Goal: Task Accomplishment & Management: Manage account settings

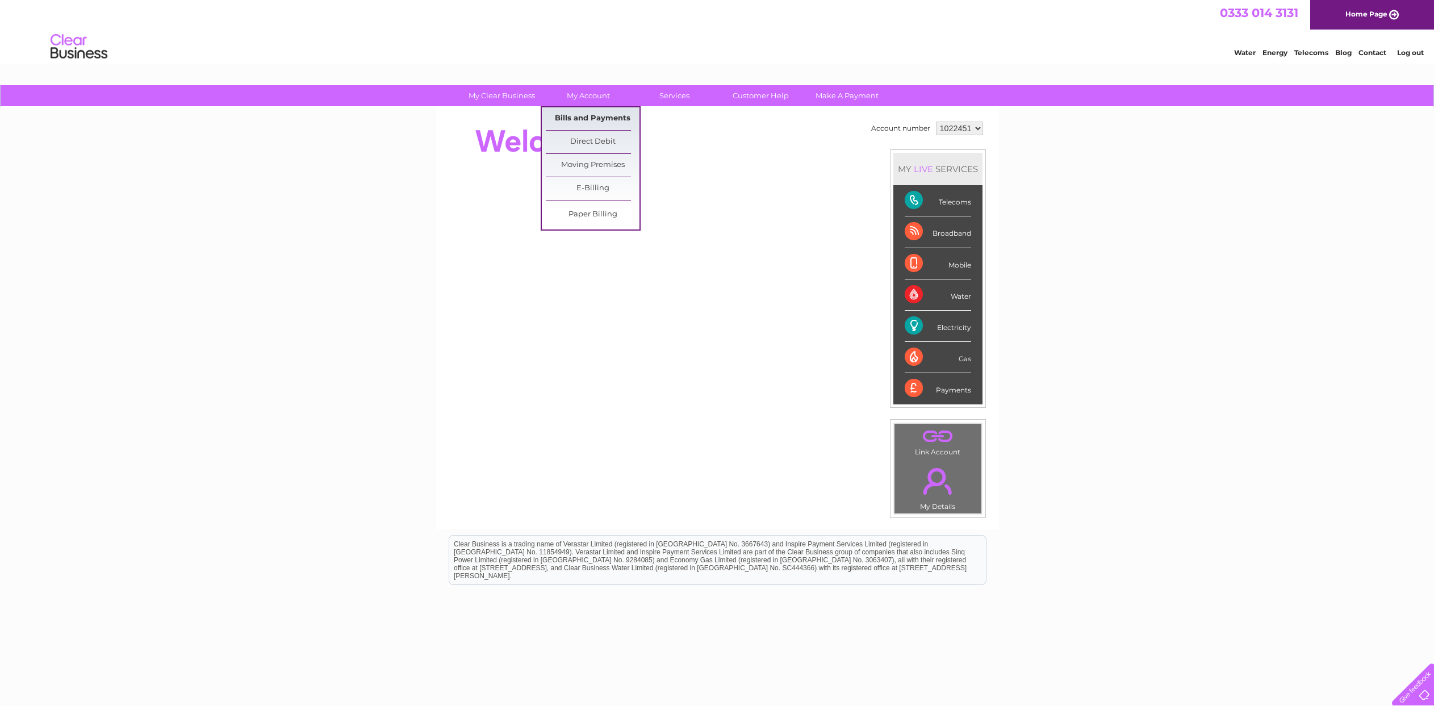
click at [577, 122] on link "Bills and Payments" at bounding box center [593, 118] width 94 height 23
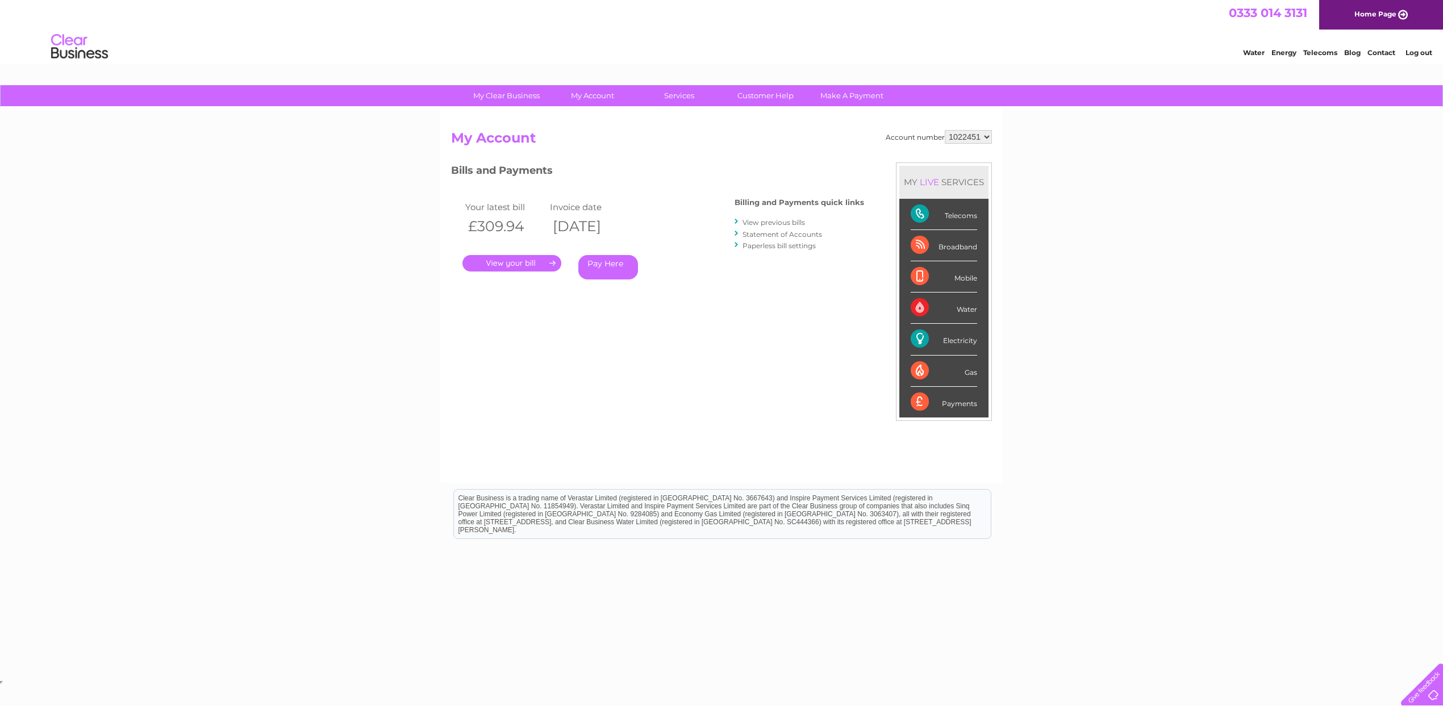
click at [765, 223] on link "View previous bills" at bounding box center [773, 222] width 62 height 9
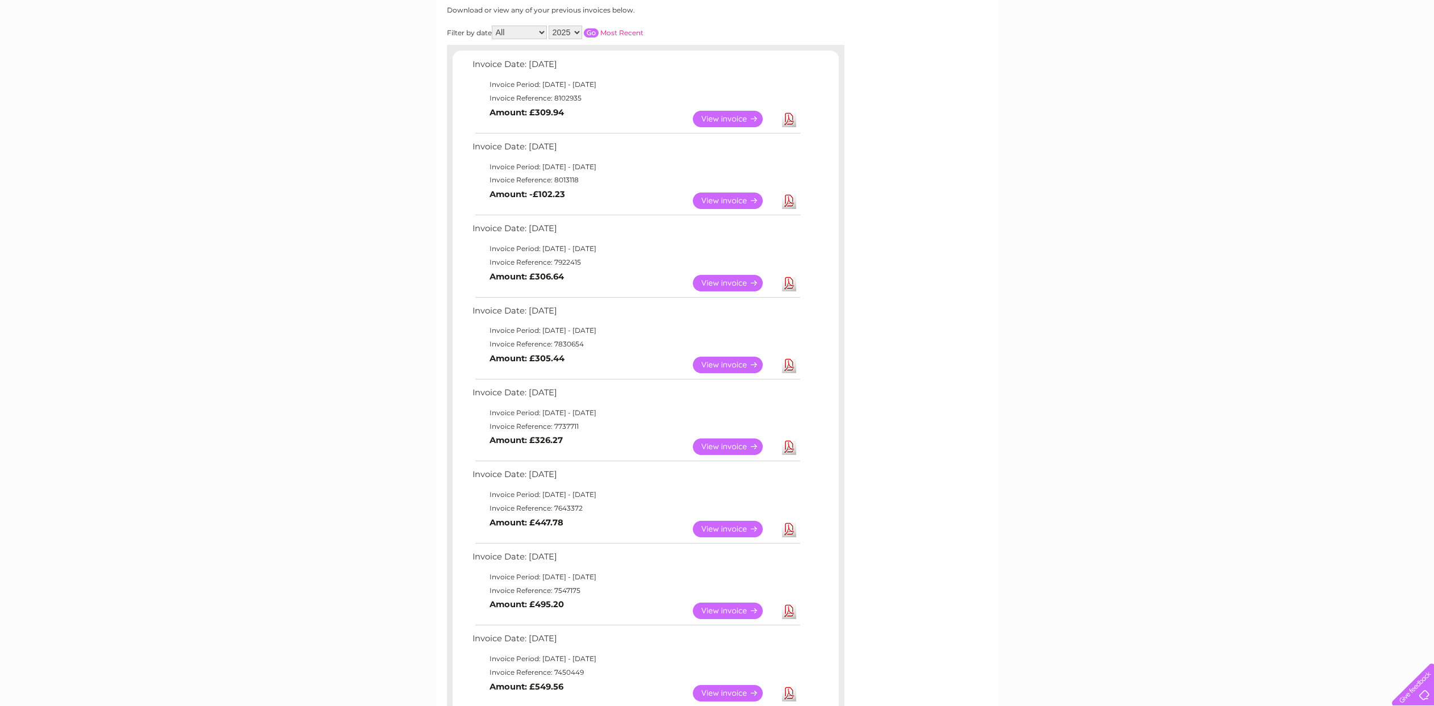
scroll to position [154, 0]
click at [722, 286] on link "View" at bounding box center [734, 285] width 83 height 16
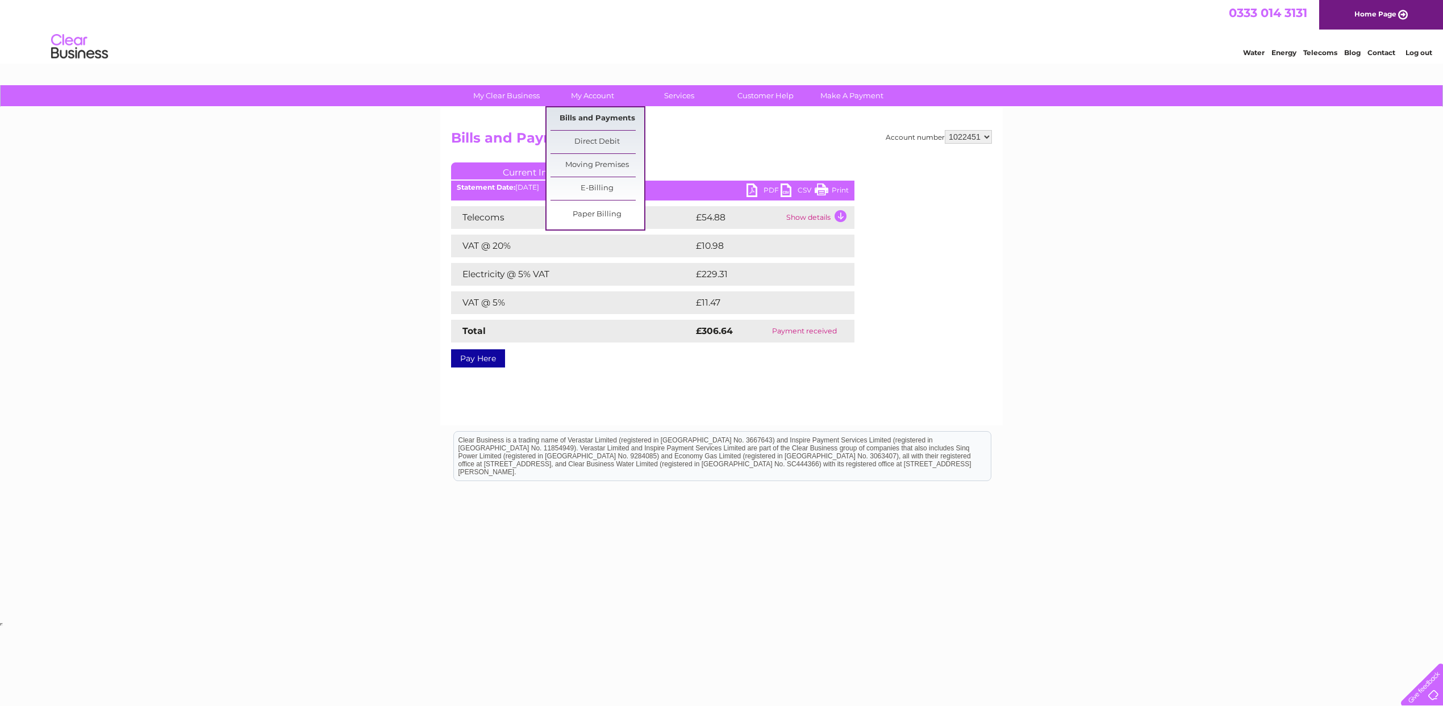
click at [599, 116] on link "Bills and Payments" at bounding box center [597, 118] width 94 height 23
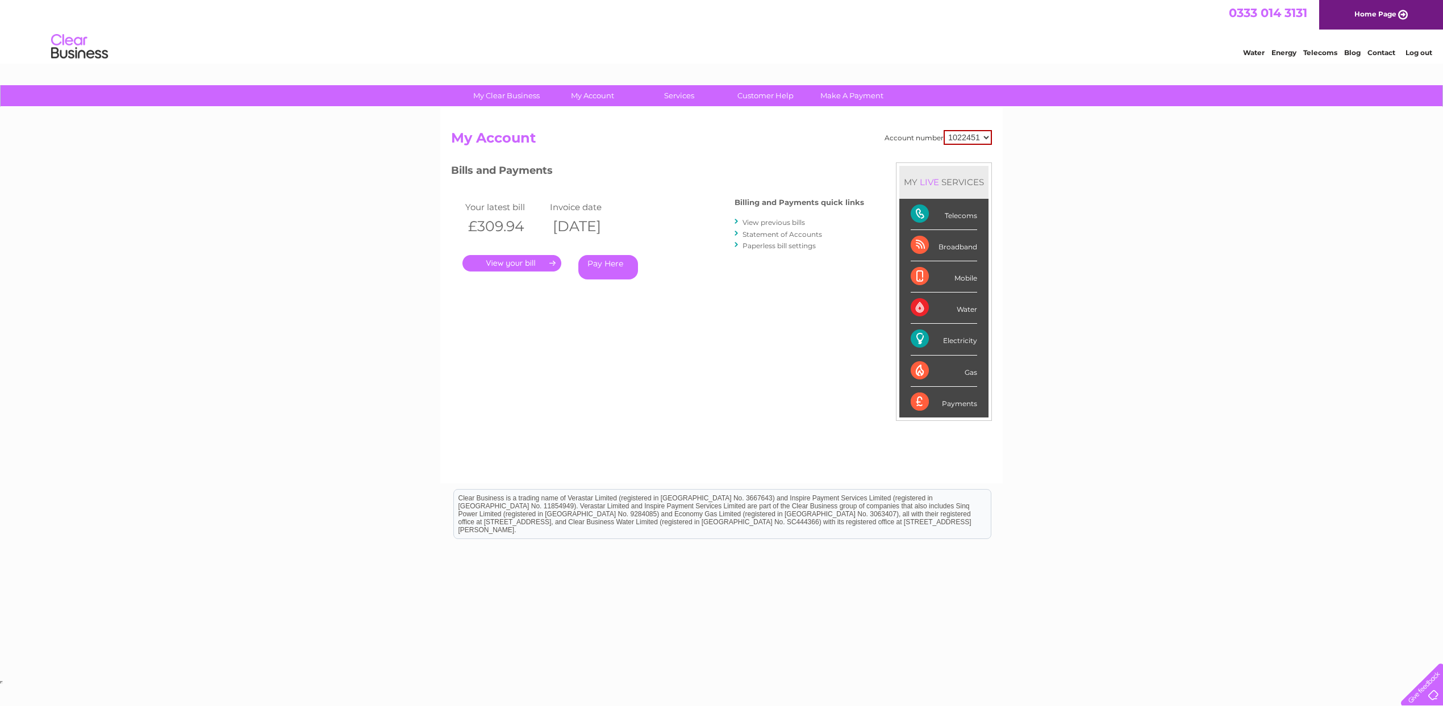
click at [554, 262] on link "." at bounding box center [511, 263] width 99 height 16
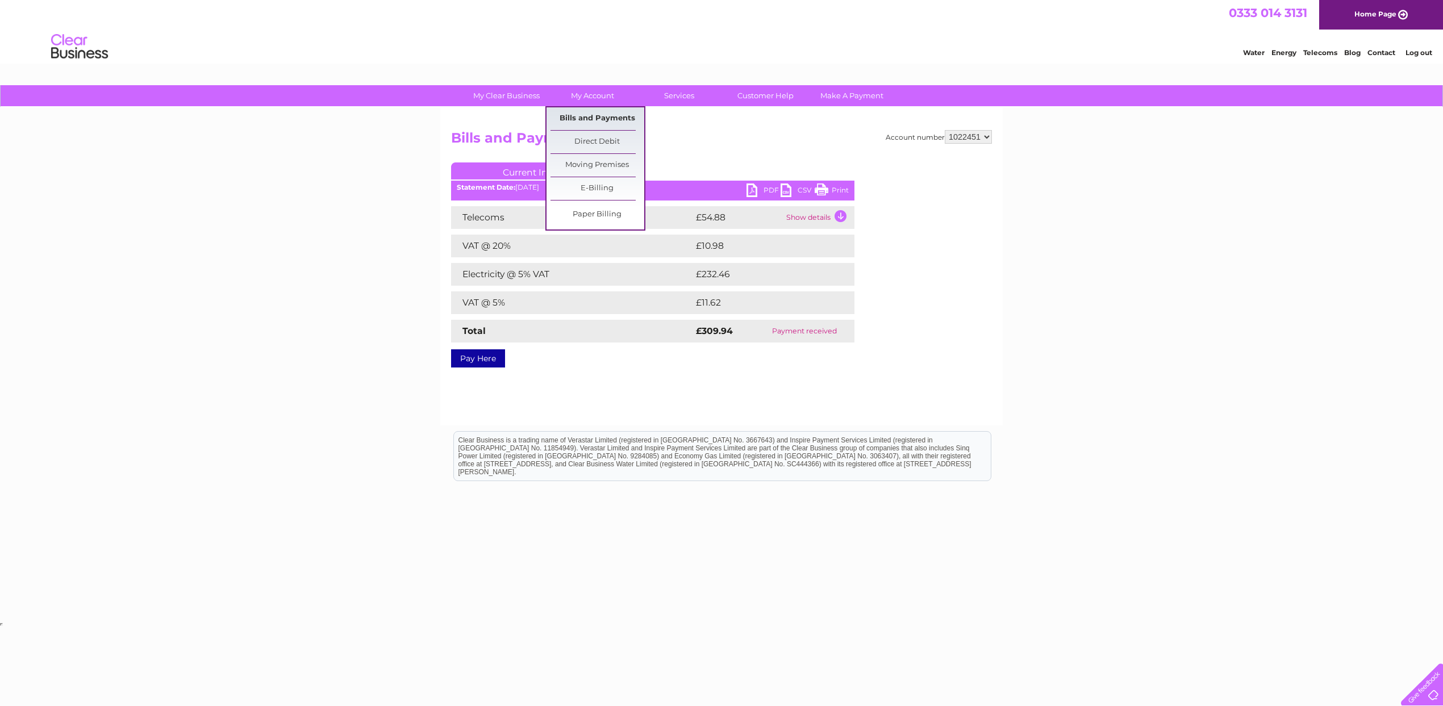
click at [597, 115] on link "Bills and Payments" at bounding box center [597, 118] width 94 height 23
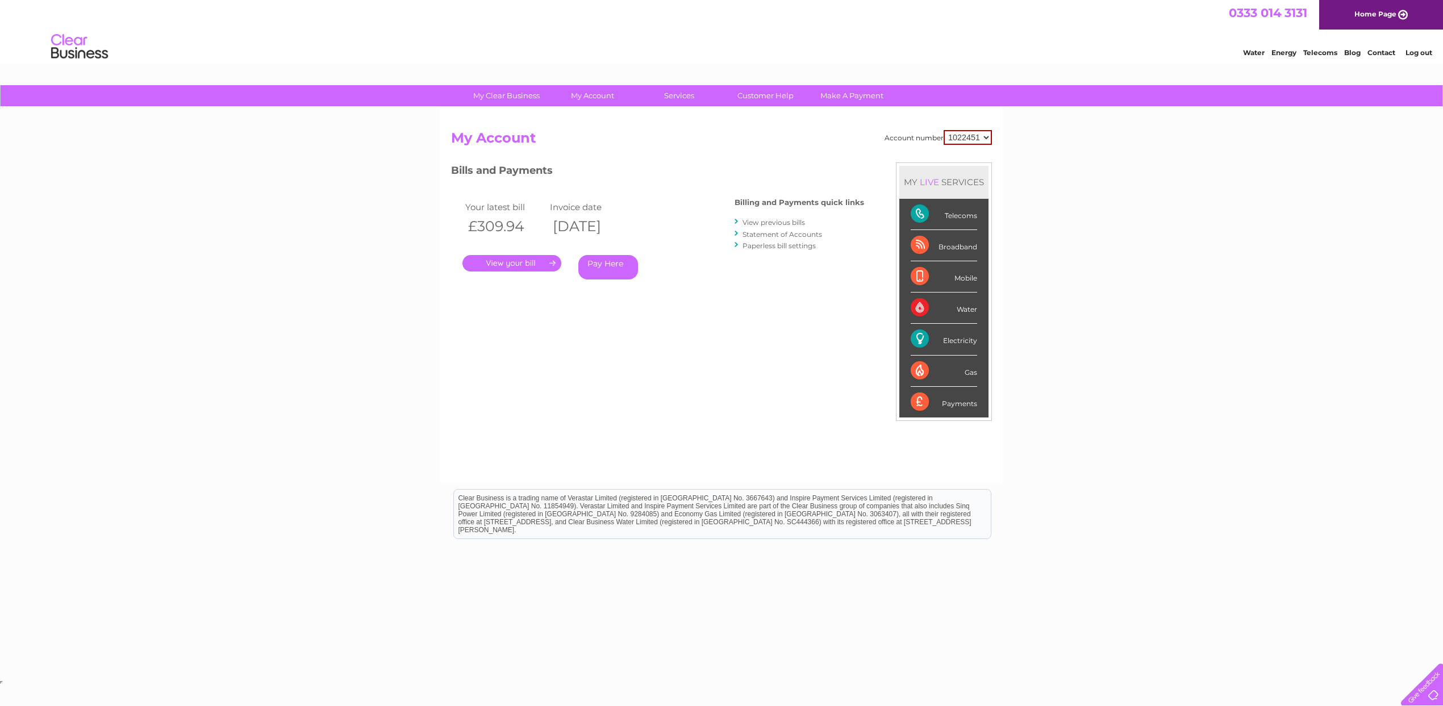
click at [762, 223] on link "View previous bills" at bounding box center [773, 222] width 62 height 9
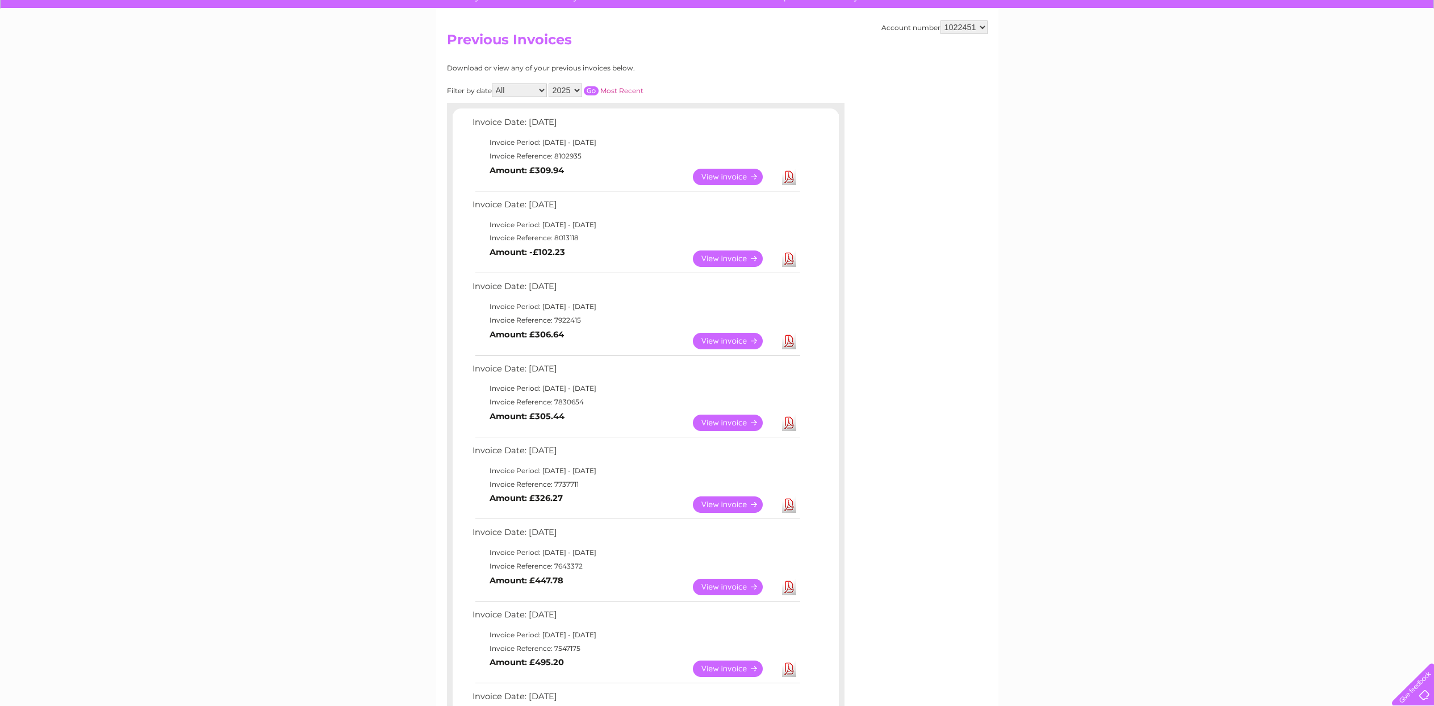
scroll to position [98, 0]
click at [542, 89] on select "All January February March April May June July August September October Novembe…" at bounding box center [519, 91] width 55 height 14
click at [576, 89] on select "2025 2024 2023 2022" at bounding box center [566, 91] width 34 height 14
select select "2024"
click at [591, 87] on input "button" at bounding box center [591, 91] width 15 height 9
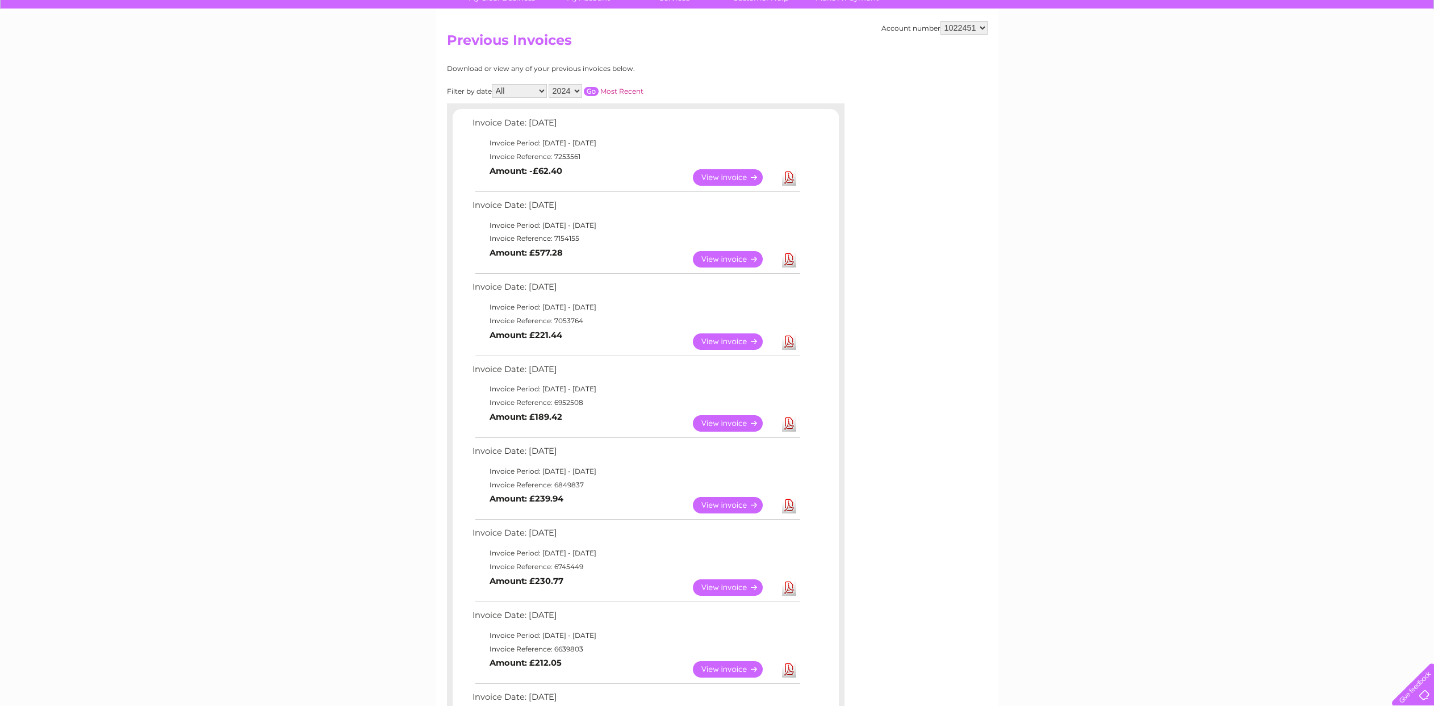
click at [729, 340] on link "View" at bounding box center [734, 341] width 83 height 16
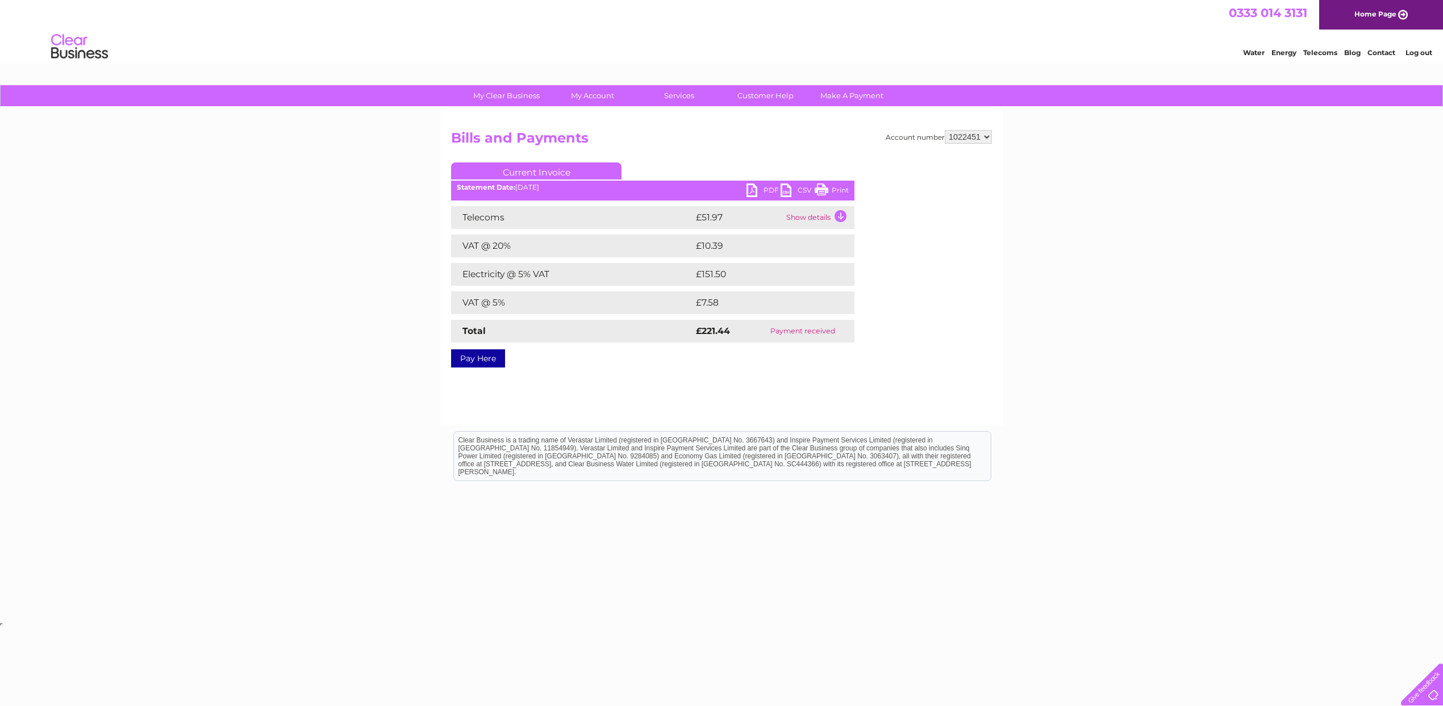
click at [754, 189] on link "PDF" at bounding box center [763, 191] width 34 height 16
